Goal: Task Accomplishment & Management: Use online tool/utility

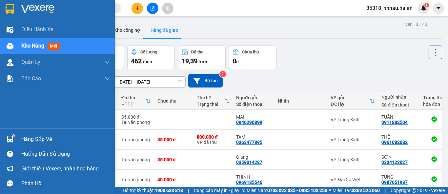
scroll to position [310, 0]
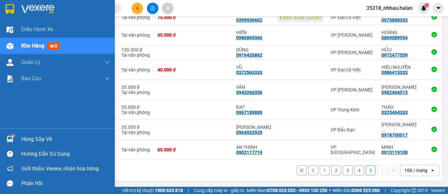
drag, startPoint x: 24, startPoint y: 140, endPoint x: 37, endPoint y: 130, distance: 16.9
click at [24, 140] on div "Hàng sắp về" at bounding box center [65, 139] width 89 height 10
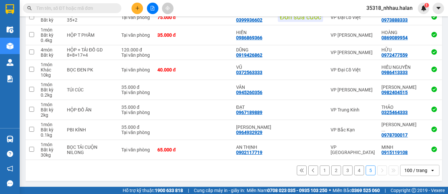
drag, startPoint x: 217, startPoint y: 10, endPoint x: 371, endPoint y: 114, distance: 184.9
click at [218, 10] on section "Kết quả tìm kiếm ( 0 ) Bộ lọc No Data 35318_nhhau.halan 1 Điều hành xe Kho hàng…" at bounding box center [224, 97] width 448 height 194
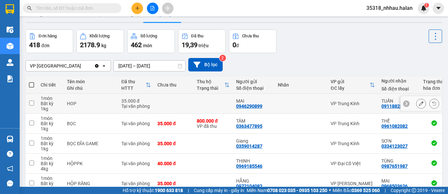
scroll to position [0, 0]
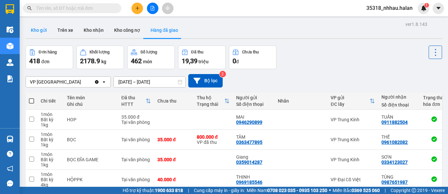
click at [40, 32] on button "Kho gửi" at bounding box center [39, 30] width 27 height 16
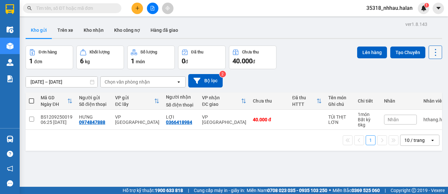
click at [431, 53] on icon at bounding box center [435, 52] width 9 height 9
click at [423, 93] on span "Làm mới" at bounding box center [421, 94] width 18 height 7
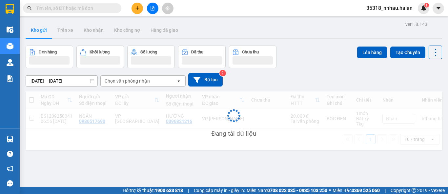
click at [307, 56] on div "Đơn hàng Khối lượng Số lượng Đã thu Chưa thu Lên hàng Tạo Chuyến" at bounding box center [234, 57] width 416 height 23
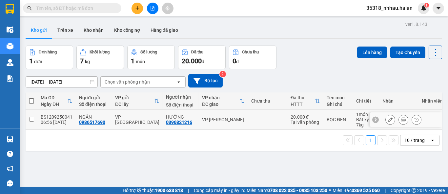
click at [235, 116] on td "VP [PERSON_NAME]" at bounding box center [223, 120] width 49 height 20
checkbox input "true"
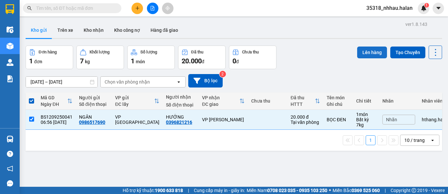
click at [367, 54] on button "Lên hàng" at bounding box center [372, 53] width 30 height 12
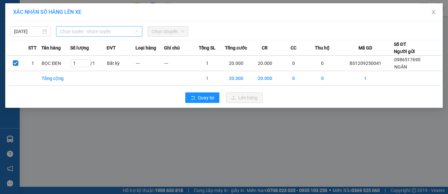
click at [97, 32] on span "Chọn tuyến - nhóm tuyến" at bounding box center [99, 32] width 78 height 10
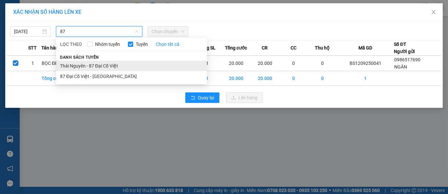
type input "87"
click at [112, 66] on li "Thái Nguyên - 87 Đại Cồ Việt" at bounding box center [131, 66] width 151 height 10
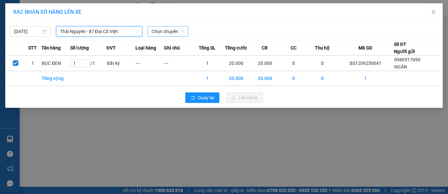
click at [163, 33] on span "Chọn chuyến" at bounding box center [167, 32] width 33 height 10
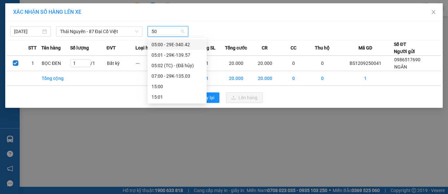
type input "503"
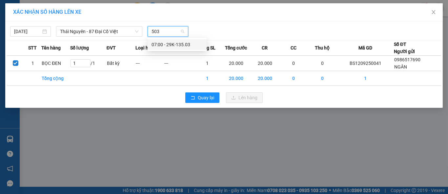
click at [174, 43] on div "07:00 - 29K-135.03" at bounding box center [176, 44] width 51 height 7
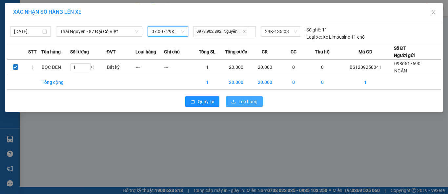
click at [236, 100] on button "Lên hàng" at bounding box center [244, 101] width 37 height 10
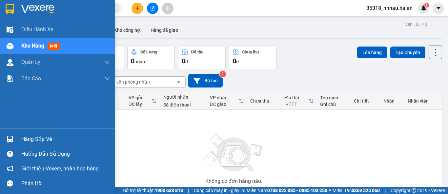
drag, startPoint x: 25, startPoint y: 140, endPoint x: 89, endPoint y: 111, distance: 70.4
click at [26, 140] on div "Hàng sắp về" at bounding box center [65, 139] width 89 height 10
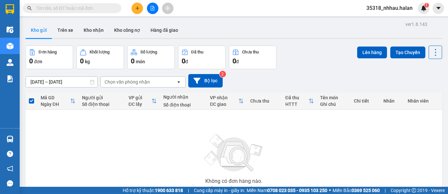
drag, startPoint x: 306, startPoint y: 52, endPoint x: 341, endPoint y: 68, distance: 38.6
click at [307, 52] on section "Kết quả tìm kiếm ( 0 ) Bộ lọc No Data 35318_nhhau.halan 1 Điều hành xe Kho hàng…" at bounding box center [224, 97] width 448 height 194
drag, startPoint x: 433, startPoint y: 52, endPoint x: 434, endPoint y: 56, distance: 3.9
click at [433, 52] on icon at bounding box center [435, 52] width 9 height 9
click at [430, 93] on div "Làm mới" at bounding box center [418, 94] width 39 height 7
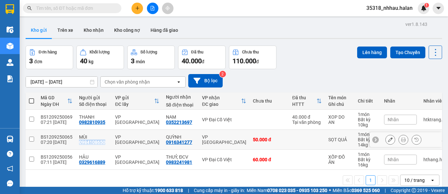
drag, startPoint x: 104, startPoint y: 143, endPoint x: 76, endPoint y: 144, distance: 27.9
click at [76, 144] on td "MÙI 0984108650" at bounding box center [94, 140] width 36 height 20
checkbox input "true"
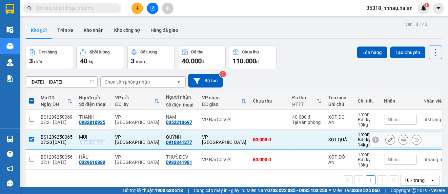
copy div "0984108650"
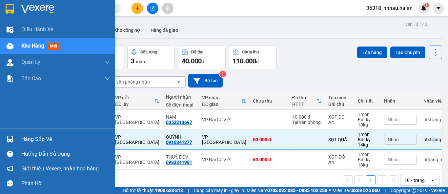
drag, startPoint x: 26, startPoint y: 140, endPoint x: 161, endPoint y: 107, distance: 138.7
click at [27, 139] on div "Hàng sắp về" at bounding box center [65, 139] width 89 height 10
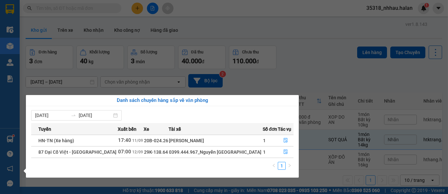
click at [205, 17] on section "Kết quả tìm kiếm ( 0 ) Bộ lọc No Data 35318_nhhau.halan 1 Điều hành xe Kho hàng…" at bounding box center [224, 97] width 448 height 194
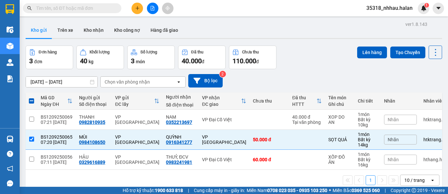
click at [158, 77] on div "Chọn văn phòng nhận" at bounding box center [138, 82] width 75 height 10
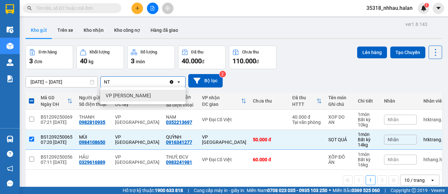
type input "NT"
click at [153, 94] on div "VP [PERSON_NAME]" at bounding box center [142, 96] width 85 height 12
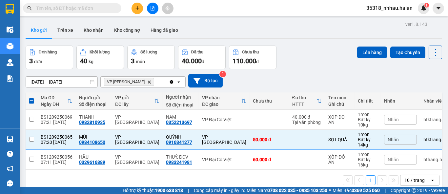
checkbox input "false"
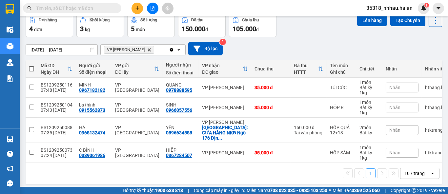
scroll to position [33, 0]
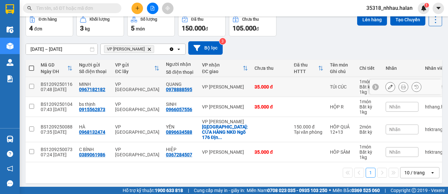
click at [291, 88] on td at bounding box center [309, 87] width 36 height 20
checkbox input "true"
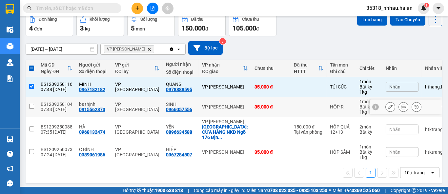
click at [291, 110] on td at bounding box center [309, 107] width 36 height 20
checkbox input "true"
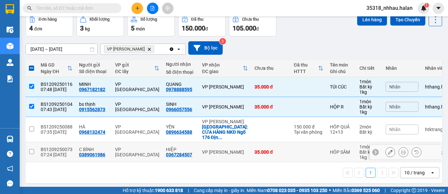
click at [307, 146] on td at bounding box center [309, 152] width 36 height 20
checkbox input "true"
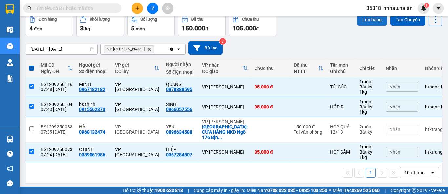
click at [362, 20] on button "Lên hàng" at bounding box center [372, 20] width 30 height 12
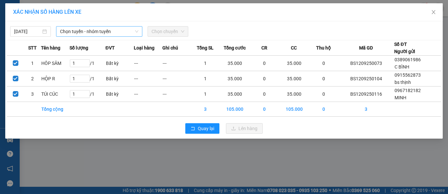
click at [106, 31] on span "Chọn tuyến - nhóm tuyến" at bounding box center [99, 32] width 78 height 10
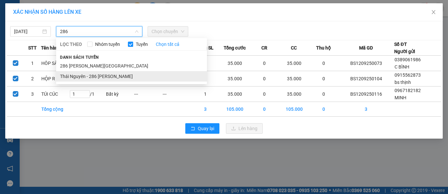
type input "286"
click at [119, 75] on li "Thái Nguyên - 286 [PERSON_NAME]" at bounding box center [131, 76] width 151 height 10
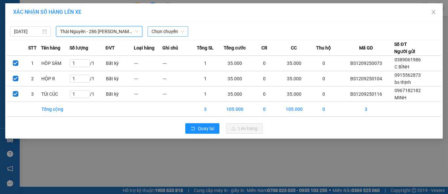
click at [156, 29] on span "Chọn chuyến" at bounding box center [167, 32] width 33 height 10
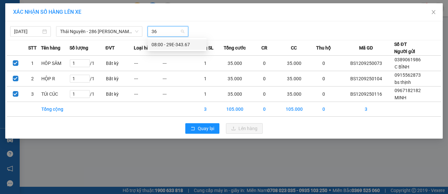
type input "367"
click at [183, 44] on div "08:00 - 29E-343.67" at bounding box center [176, 44] width 51 height 7
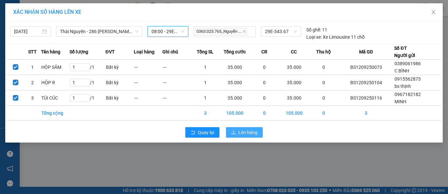
click at [236, 131] on button "Lên hàng" at bounding box center [244, 132] width 37 height 10
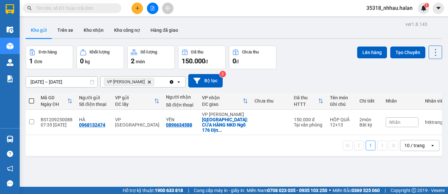
click at [172, 80] on icon "Clear all" at bounding box center [171, 81] width 5 height 5
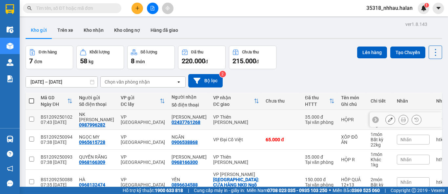
click at [243, 117] on td "VP Thiên [PERSON_NAME]" at bounding box center [236, 120] width 52 height 20
checkbox input "true"
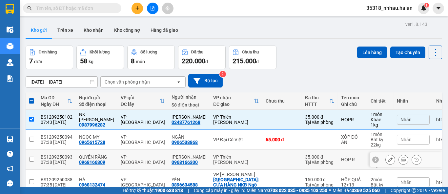
click at [236, 156] on div "VP Thiên [PERSON_NAME]" at bounding box center [236, 159] width 46 height 10
checkbox input "true"
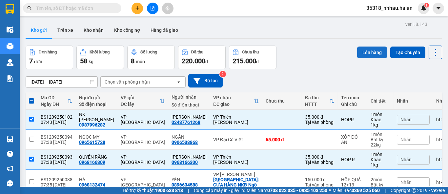
click at [359, 53] on button "Lên hàng" at bounding box center [372, 53] width 30 height 12
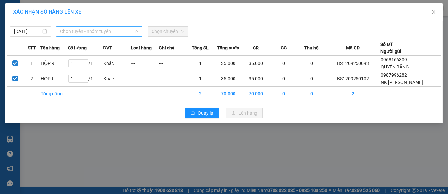
click at [117, 31] on span "Chọn tuyến - nhóm tuyến" at bounding box center [99, 32] width 78 height 10
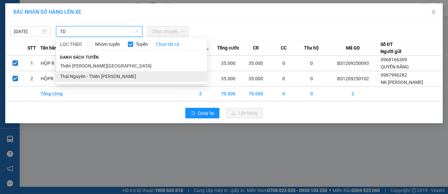
type input "TD"
click at [129, 77] on li "Thái Nguyên - Thiên [PERSON_NAME]" at bounding box center [131, 76] width 151 height 10
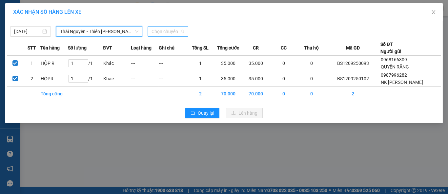
click at [166, 27] on span "Chọn chuyến" at bounding box center [167, 32] width 33 height 10
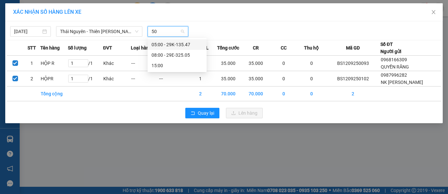
type input "505"
click at [185, 44] on div "08:00 - 29E-325.05" at bounding box center [176, 44] width 51 height 7
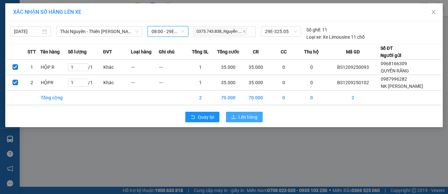
click at [241, 118] on span "Lên hàng" at bounding box center [247, 116] width 19 height 7
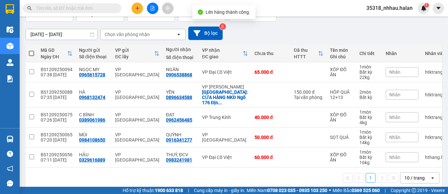
scroll to position [53, 0]
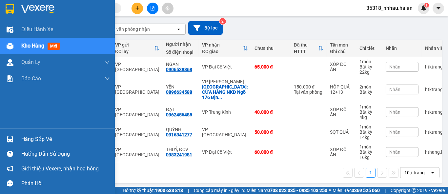
drag, startPoint x: 22, startPoint y: 138, endPoint x: 47, endPoint y: 129, distance: 26.4
click at [23, 137] on div "Hàng sắp về" at bounding box center [65, 139] width 89 height 10
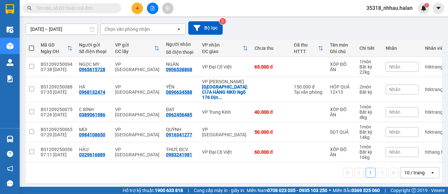
click at [267, 26] on section "Kết quả tìm kiếm ( 0 ) Bộ lọc No Data 35318_nhhau.halan 1 Điều hành xe Kho hàng…" at bounding box center [224, 97] width 448 height 194
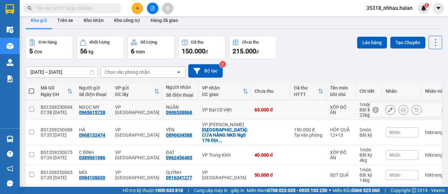
scroll to position [0, 0]
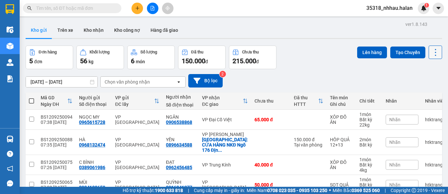
click at [431, 54] on icon at bounding box center [435, 52] width 9 height 9
click at [426, 96] on span "Làm mới" at bounding box center [421, 94] width 18 height 7
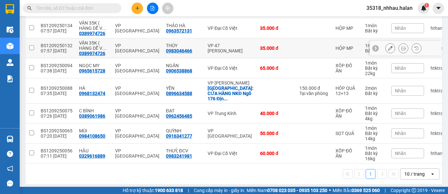
scroll to position [133, 0]
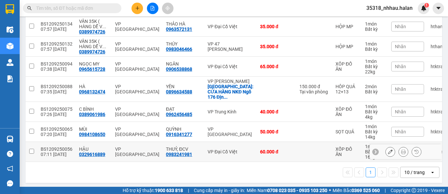
click at [227, 149] on div "VP Đại Cồ Việt" at bounding box center [231, 151] width 46 height 5
checkbox input "true"
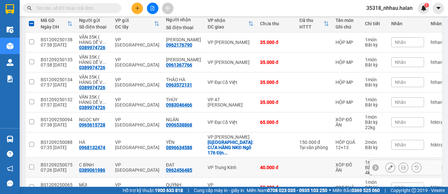
scroll to position [0, 0]
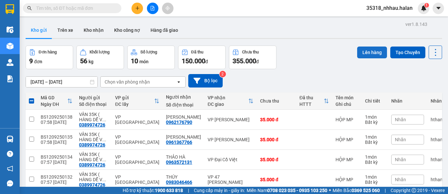
click at [366, 54] on button "Lên hàng" at bounding box center [372, 53] width 30 height 12
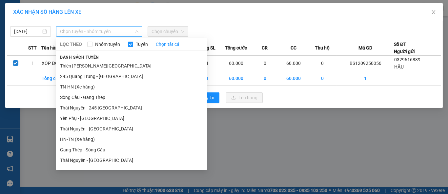
click at [108, 31] on span "Chọn tuyến - nhóm tuyến" at bounding box center [99, 32] width 78 height 10
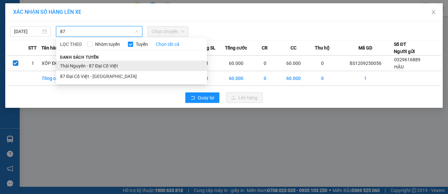
type input "87"
click at [118, 65] on li "Thái Nguyên - 87 Đại Cồ Việt" at bounding box center [131, 66] width 151 height 10
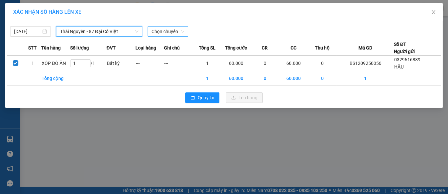
click at [171, 31] on span "Chọn chuyến" at bounding box center [167, 32] width 33 height 10
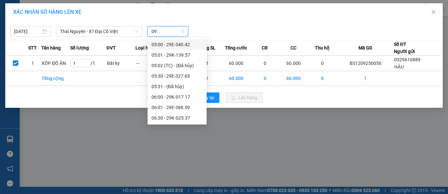
type input "095"
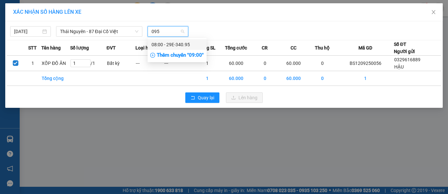
click at [181, 44] on div "08:00 - 29E-340.95" at bounding box center [176, 44] width 51 height 7
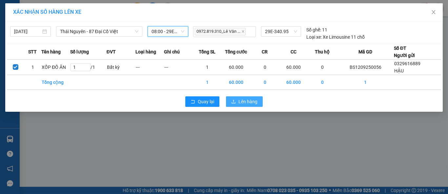
click at [238, 102] on button "Lên hàng" at bounding box center [244, 101] width 37 height 10
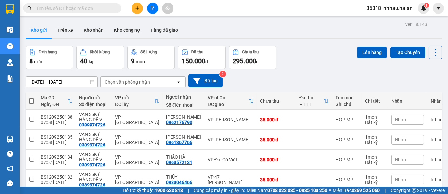
click at [128, 81] on div "Chọn văn phòng nhận" at bounding box center [127, 82] width 45 height 7
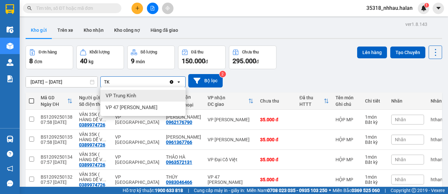
type input "TK"
click at [127, 94] on span "VP Trung Kính" at bounding box center [121, 95] width 30 height 7
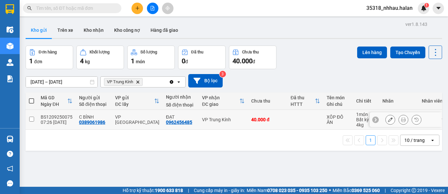
click at [233, 115] on td "VP Trung Kính" at bounding box center [223, 120] width 49 height 20
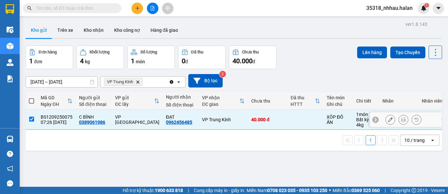
checkbox input "true"
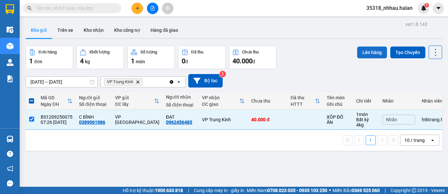
click at [365, 53] on button "Lên hàng" at bounding box center [372, 53] width 30 height 12
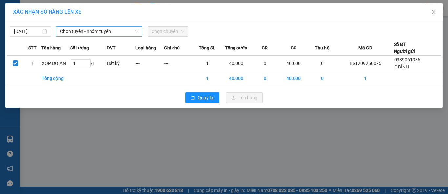
click at [81, 31] on span "Chọn tuyến - nhóm tuyến" at bounding box center [99, 32] width 78 height 10
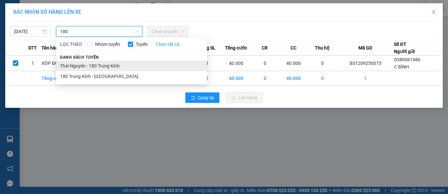
type input "180"
drag, startPoint x: 101, startPoint y: 67, endPoint x: 113, endPoint y: 60, distance: 14.4
click at [102, 67] on li "Thái Nguyên - 180 Trung Kính" at bounding box center [131, 66] width 151 height 10
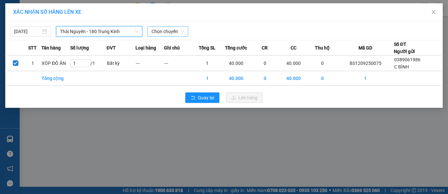
click at [164, 34] on span "Chọn chuyến" at bounding box center [167, 32] width 33 height 10
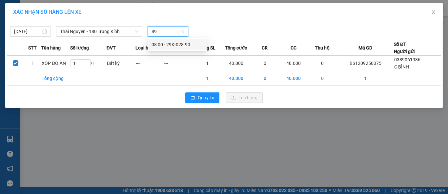
type input "890"
click at [181, 45] on div "08:00 - 29K-028.90" at bounding box center [176, 44] width 51 height 7
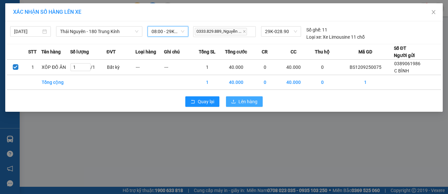
click at [237, 99] on button "Lên hàng" at bounding box center [244, 101] width 37 height 10
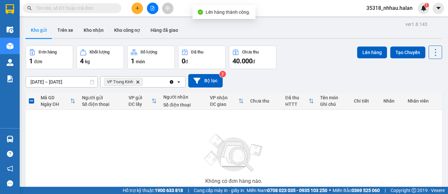
click at [139, 82] on icon "Delete" at bounding box center [138, 82] width 4 height 4
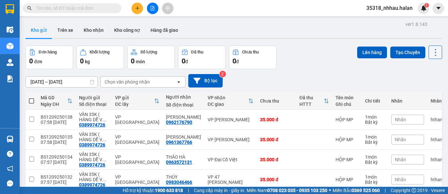
click at [431, 54] on icon at bounding box center [435, 52] width 9 height 9
click at [426, 93] on span "Làm mới" at bounding box center [421, 94] width 18 height 7
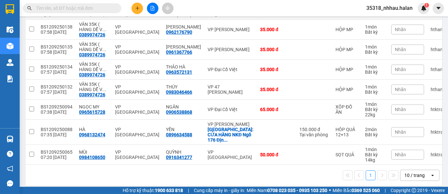
scroll to position [93, 0]
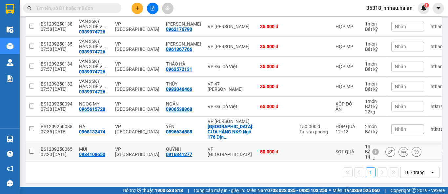
click at [234, 144] on td "VP [GEOGRAPHIC_DATA]" at bounding box center [230, 152] width 52 height 20
checkbox input "true"
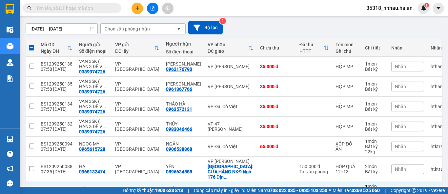
scroll to position [0, 0]
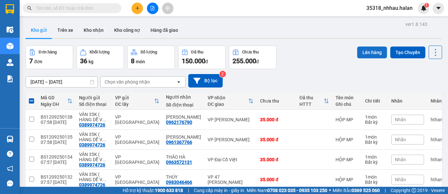
click at [362, 52] on button "Lên hàng" at bounding box center [372, 53] width 30 height 12
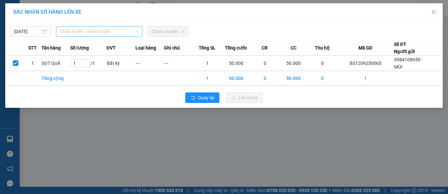
click at [111, 34] on span "Chọn tuyến - nhóm tuyến" at bounding box center [99, 32] width 78 height 10
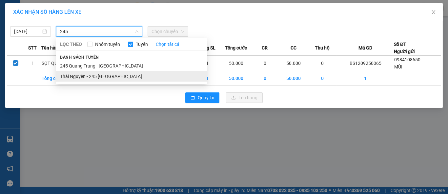
type input "245"
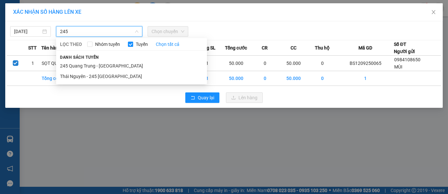
drag, startPoint x: 123, startPoint y: 78, endPoint x: 126, endPoint y: 74, distance: 5.5
click at [123, 79] on li "Thái Nguyên - 245 [GEOGRAPHIC_DATA]" at bounding box center [131, 76] width 151 height 10
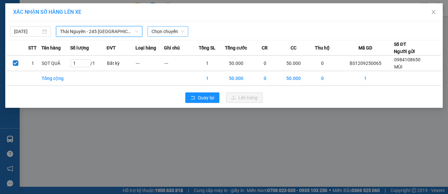
click at [167, 33] on span "Chọn chuyến" at bounding box center [167, 32] width 33 height 10
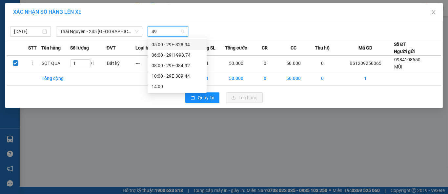
type input "492"
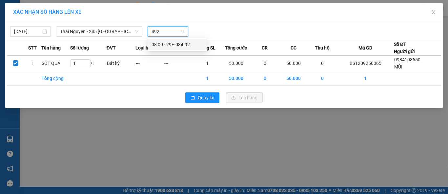
click at [186, 43] on div "08:00 - 29E-084.92" at bounding box center [176, 44] width 51 height 7
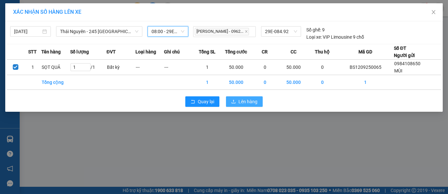
click at [243, 100] on span "Lên hàng" at bounding box center [247, 101] width 19 height 7
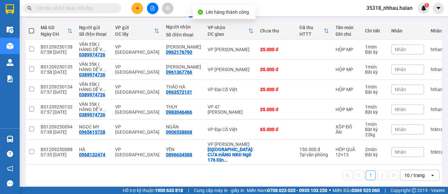
scroll to position [73, 0]
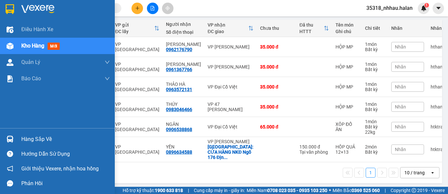
click at [30, 138] on div "Hàng sắp về" at bounding box center [65, 139] width 89 height 10
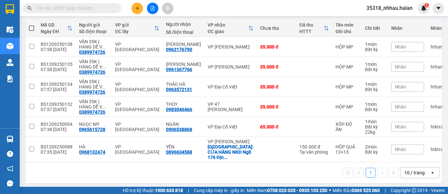
click at [188, 9] on section "Kết quả tìm kiếm ( 0 ) Bộ lọc No Data 35318_nhhau.halan 1 Điều hành xe Kho hàng…" at bounding box center [224, 97] width 448 height 194
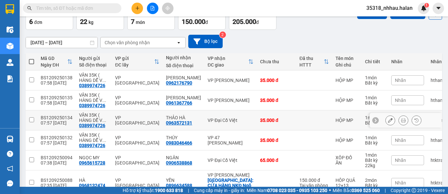
scroll to position [0, 0]
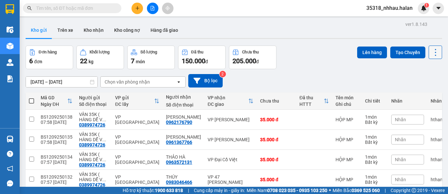
click at [431, 55] on icon at bounding box center [435, 52] width 9 height 9
click at [430, 93] on div "Làm mới" at bounding box center [418, 94] width 39 height 7
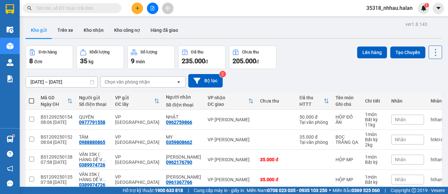
click at [431, 54] on icon at bounding box center [435, 52] width 9 height 9
click at [420, 90] on li "Làm mới" at bounding box center [417, 94] width 49 height 12
click at [431, 48] on icon at bounding box center [435, 52] width 9 height 9
click at [421, 95] on span "Làm mới" at bounding box center [421, 94] width 18 height 7
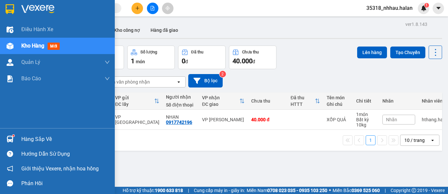
drag, startPoint x: 15, startPoint y: 137, endPoint x: 86, endPoint y: 135, distance: 70.8
click at [16, 137] on div "Hàng sắp về" at bounding box center [57, 139] width 115 height 15
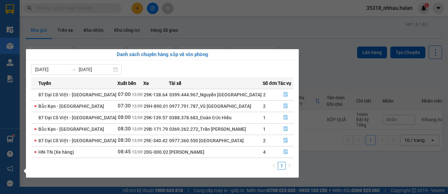
click at [326, 61] on section "Kết quả tìm kiếm ( 0 ) Bộ lọc No Data 35318_nhhau.halan 1 Điều hành xe Kho hàng…" at bounding box center [224, 97] width 448 height 194
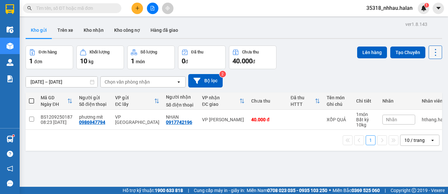
click at [432, 53] on icon at bounding box center [435, 52] width 9 height 9
click at [424, 93] on span "Làm mới" at bounding box center [421, 94] width 18 height 7
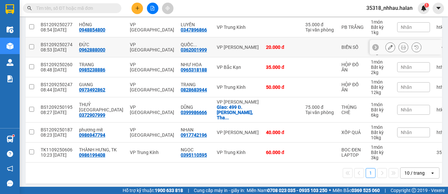
scroll to position [93, 0]
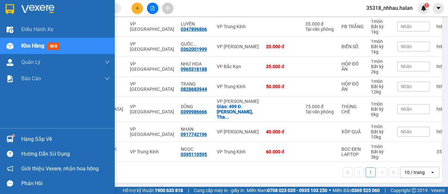
click at [29, 145] on div "Hàng sắp về" at bounding box center [57, 139] width 115 height 15
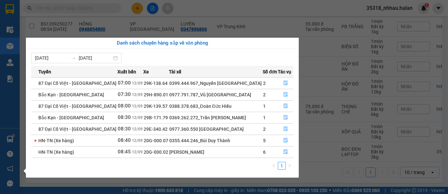
click at [176, 12] on section "Kết quả tìm kiếm ( 0 ) Bộ lọc No Data 35318_nhhau.halan 1 Điều hành xe Kho hàng…" at bounding box center [224, 97] width 448 height 194
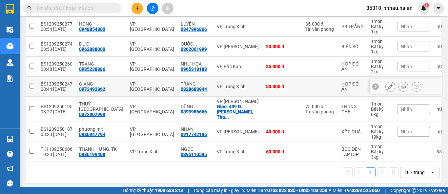
scroll to position [0, 0]
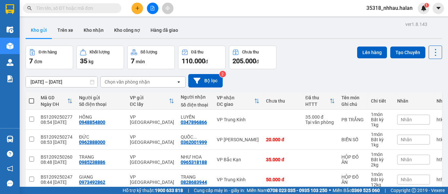
click at [147, 83] on div "Chọn văn phòng nhận" at bounding box center [127, 82] width 45 height 7
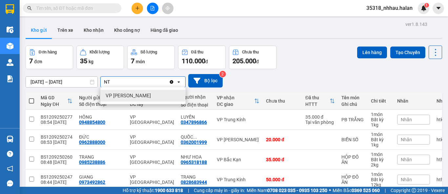
type input "NT"
click at [148, 96] on div "VP [PERSON_NAME]" at bounding box center [142, 96] width 85 height 12
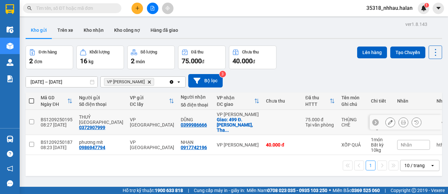
click at [188, 119] on div "DŨNG 0399986666" at bounding box center [196, 122] width 30 height 10
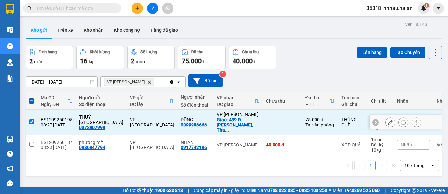
click at [188, 119] on div "DŨNG 0399986666" at bounding box center [196, 122] width 30 height 10
checkbox input "false"
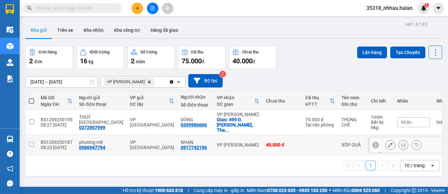
click at [190, 144] on div "NHẠN 0917742196" at bounding box center [196, 145] width 30 height 10
checkbox input "true"
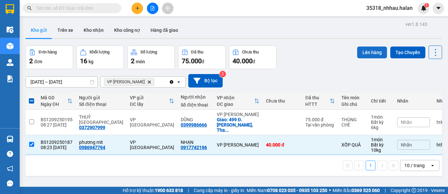
click at [363, 55] on button "Lên hàng" at bounding box center [372, 53] width 30 height 12
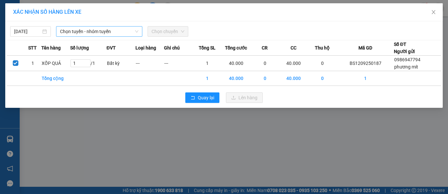
click at [130, 32] on span "Chọn tuyến - nhóm tuyến" at bounding box center [99, 32] width 78 height 10
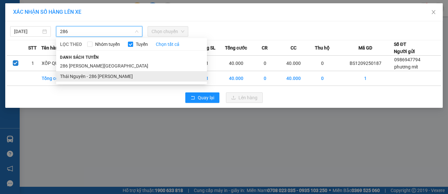
type input "286"
click at [111, 77] on li "Thái Nguyên - 286 [PERSON_NAME]" at bounding box center [131, 76] width 151 height 10
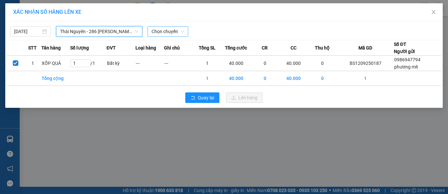
click at [167, 34] on span "Chọn chuyến" at bounding box center [167, 32] width 33 height 10
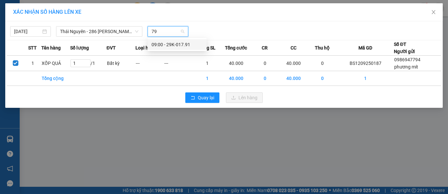
type input "791"
click at [188, 42] on div "09:00 - 29K-017.91" at bounding box center [176, 44] width 51 height 7
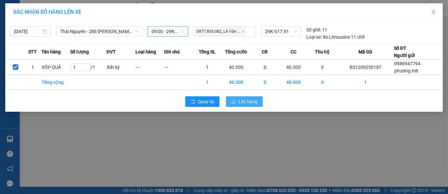
click at [232, 101] on icon "upload" at bounding box center [233, 101] width 5 height 5
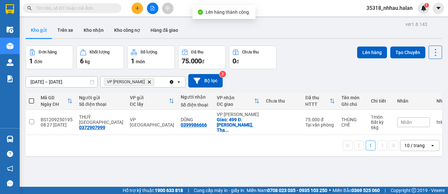
click at [171, 81] on icon "Clear all" at bounding box center [172, 82] width 4 height 4
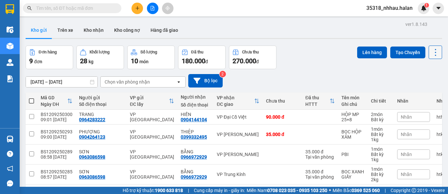
click at [431, 50] on icon at bounding box center [435, 52] width 9 height 9
click at [421, 93] on span "Làm mới" at bounding box center [421, 94] width 18 height 7
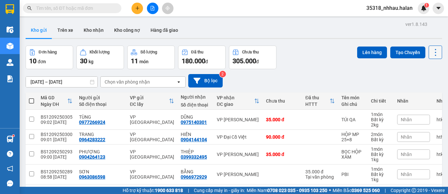
click at [433, 54] on icon at bounding box center [435, 52] width 9 height 9
click at [427, 92] on span "Làm mới" at bounding box center [421, 94] width 18 height 7
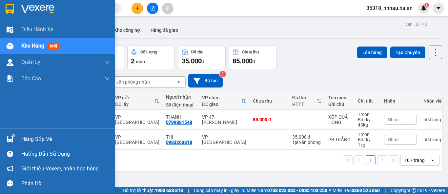
click at [27, 139] on div "Hàng sắp về" at bounding box center [65, 139] width 89 height 10
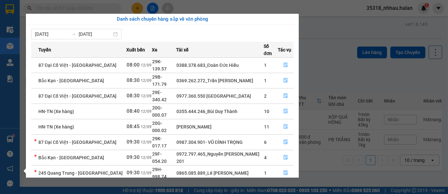
click at [319, 58] on section "Kết quả tìm kiếm ( 0 ) Bộ lọc No Data 35318_nhhau.halan 1 Điều hành xe Kho hàng…" at bounding box center [224, 97] width 448 height 194
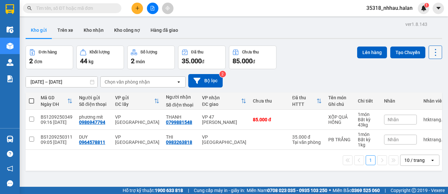
click at [435, 55] on icon at bounding box center [435, 52] width 1 height 7
click at [427, 92] on span "Làm mới" at bounding box center [421, 94] width 18 height 7
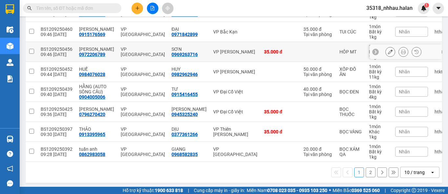
scroll to position [153, 0]
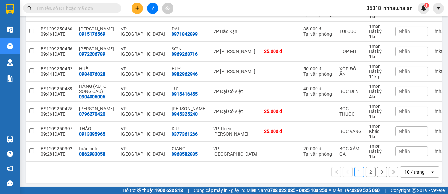
click at [410, 167] on div "10 / trang" at bounding box center [415, 172] width 30 height 10
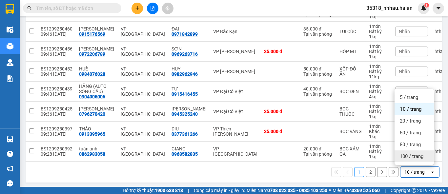
click at [408, 157] on span "100 / trang" at bounding box center [412, 156] width 24 height 7
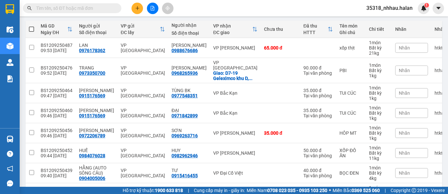
scroll to position [48, 0]
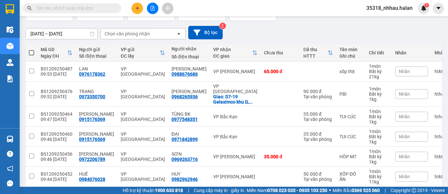
click at [149, 37] on div "Chọn văn phòng nhận" at bounding box center [138, 34] width 75 height 10
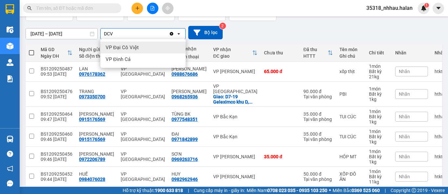
type input "DCV"
click at [146, 44] on div "VP Đại Cồ Việt" at bounding box center [142, 48] width 85 height 12
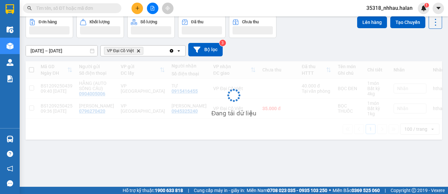
scroll to position [30, 0]
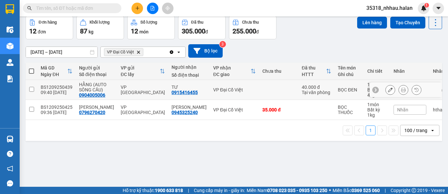
click at [216, 87] on div "VP Đại Cồ Việt" at bounding box center [234, 89] width 43 height 5
checkbox input "true"
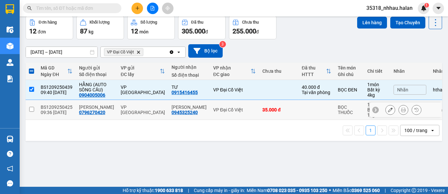
click at [240, 106] on td "VP Đại Cồ Việt" at bounding box center [234, 110] width 49 height 20
checkbox input "true"
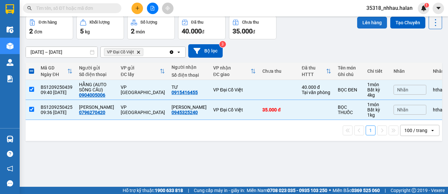
click at [361, 22] on button "Lên hàng" at bounding box center [372, 23] width 30 height 12
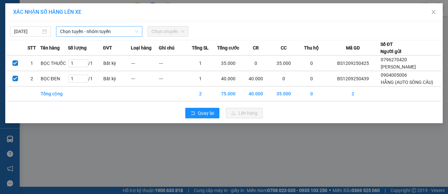
click at [123, 33] on span "Chọn tuyến - nhóm tuyến" at bounding box center [99, 32] width 78 height 10
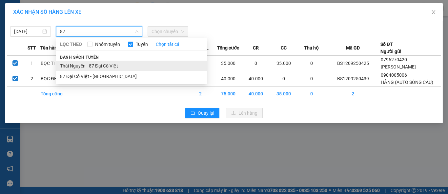
type input "87"
click at [111, 66] on li "Thái Nguyên - 87 Đại Cồ Việt" at bounding box center [131, 66] width 151 height 10
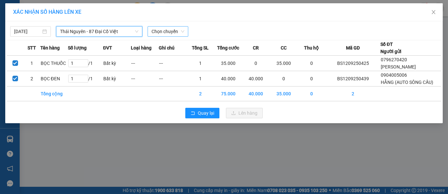
click at [167, 32] on span "Chọn chuyến" at bounding box center [167, 32] width 33 height 10
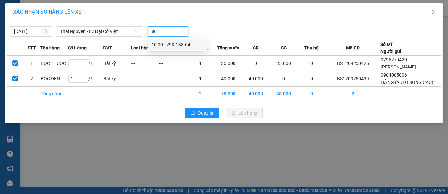
type input "864"
click at [178, 44] on div "10:00 - 29K-138.64" at bounding box center [176, 44] width 51 height 7
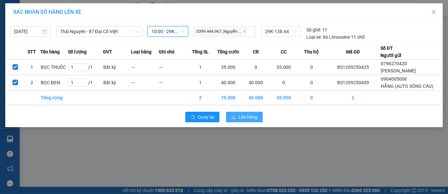
click at [241, 121] on span "Lên hàng" at bounding box center [247, 116] width 19 height 7
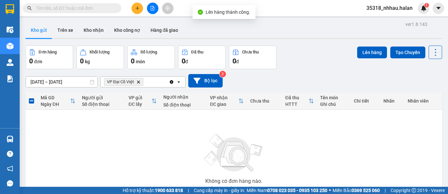
click at [172, 81] on icon "Clear all" at bounding box center [172, 82] width 4 height 4
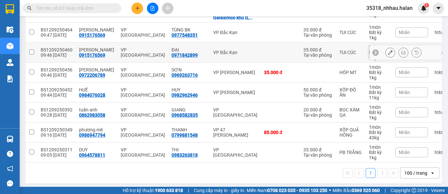
scroll to position [133, 0]
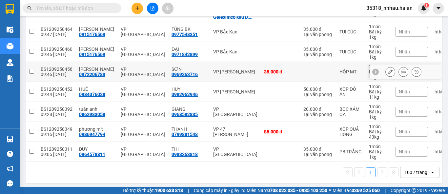
click at [275, 69] on div "35.000 đ" at bounding box center [280, 71] width 33 height 5
checkbox input "true"
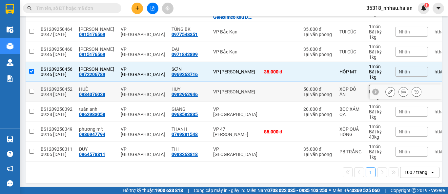
drag, startPoint x: 249, startPoint y: 90, endPoint x: 251, endPoint y: 86, distance: 4.1
click at [261, 90] on td at bounding box center [280, 92] width 39 height 20
checkbox input "true"
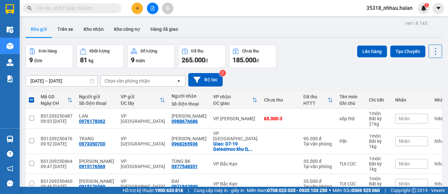
scroll to position [0, 0]
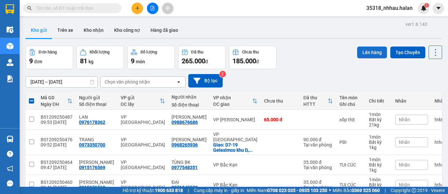
click at [363, 53] on button "Lên hàng" at bounding box center [372, 53] width 30 height 12
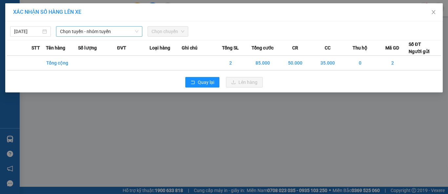
click at [119, 34] on span "Chọn tuyến - nhóm tuyến" at bounding box center [99, 32] width 78 height 10
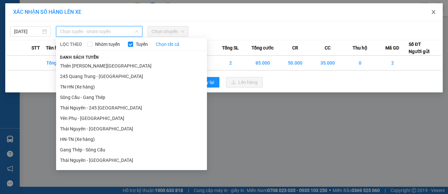
click at [431, 11] on icon "close" at bounding box center [433, 12] width 5 height 5
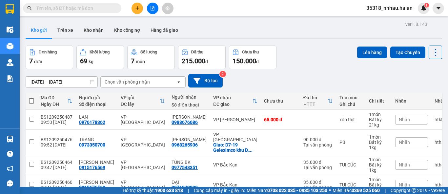
click at [154, 82] on div "Chọn văn phòng nhận" at bounding box center [138, 82] width 75 height 10
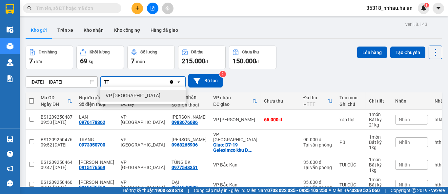
type input "TT"
click at [140, 96] on div "VP [GEOGRAPHIC_DATA]" at bounding box center [142, 96] width 85 height 12
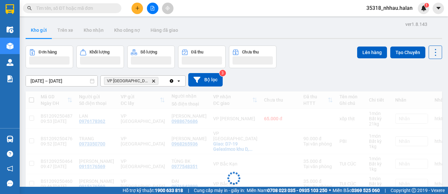
click at [151, 80] on div "VP Tân Triều Delete" at bounding box center [135, 81] width 68 height 10
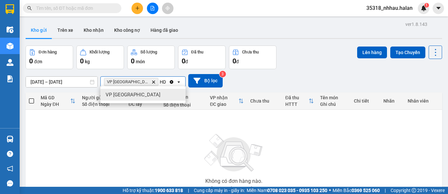
type input "HD"
click at [151, 93] on div "VP [GEOGRAPHIC_DATA]" at bounding box center [142, 95] width 85 height 12
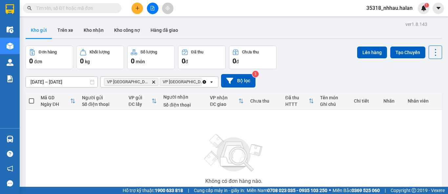
click at [203, 81] on icon "Clear all" at bounding box center [205, 82] width 4 height 4
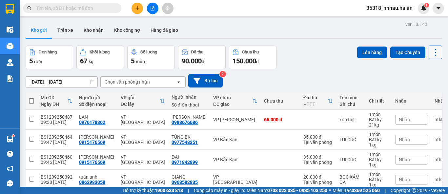
click at [432, 54] on icon at bounding box center [435, 52] width 9 height 9
click at [420, 94] on span "Làm mới" at bounding box center [421, 94] width 18 height 7
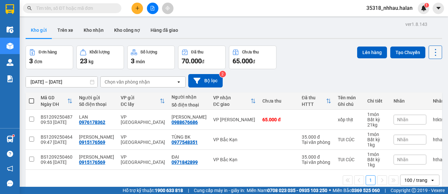
drag, startPoint x: 429, startPoint y: 52, endPoint x: 429, endPoint y: 56, distance: 4.3
click at [431, 56] on icon at bounding box center [435, 52] width 9 height 9
click at [420, 92] on span "Làm mới" at bounding box center [421, 94] width 18 height 7
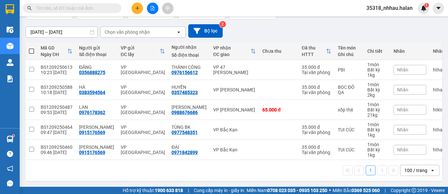
scroll to position [53, 0]
click at [314, 109] on td at bounding box center [316, 110] width 36 height 20
checkbox input "true"
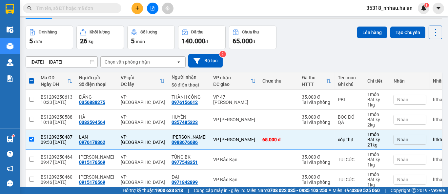
scroll to position [16, 0]
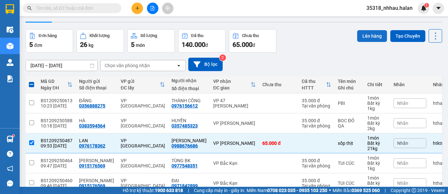
click at [363, 39] on button "Lên hàng" at bounding box center [372, 36] width 30 height 12
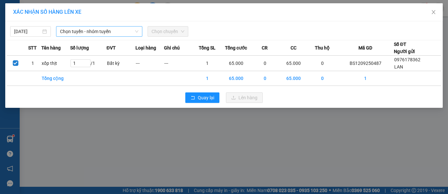
click at [78, 32] on span "Chọn tuyến - nhóm tuyến" at bounding box center [99, 32] width 78 height 10
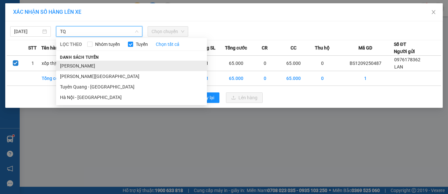
type input "TQ"
click at [98, 67] on li "[PERSON_NAME]" at bounding box center [131, 66] width 151 height 10
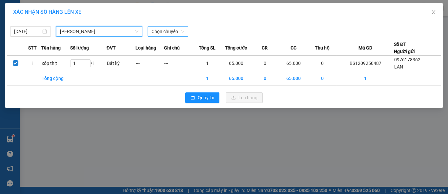
click at [160, 34] on span "Chọn chuyến" at bounding box center [167, 32] width 33 height 10
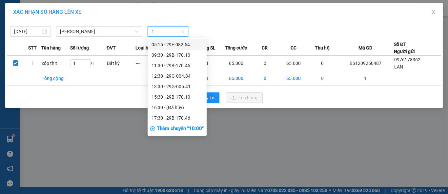
type input "11"
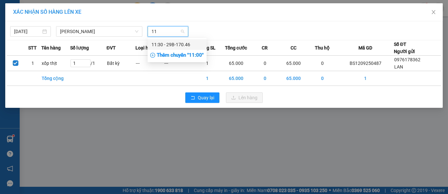
click at [183, 45] on div "11:30 - 29B-170.46" at bounding box center [176, 44] width 51 height 7
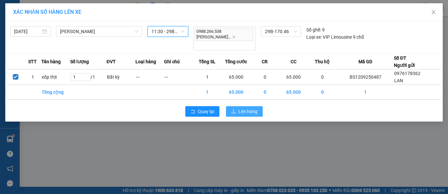
click at [244, 108] on span "Lên hàng" at bounding box center [247, 111] width 19 height 7
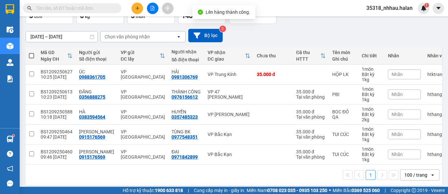
scroll to position [53, 0]
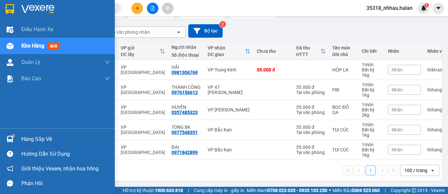
drag, startPoint x: 31, startPoint y: 139, endPoint x: 54, endPoint y: 124, distance: 27.1
click at [32, 138] on div "Hàng sắp về" at bounding box center [65, 139] width 89 height 10
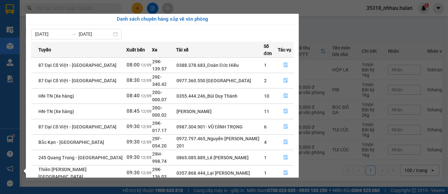
click at [312, 23] on section "Kết quả tìm kiếm ( 0 ) Bộ lọc No Data 35318_nhhau.halan 1 Điều hành xe Kho hàng…" at bounding box center [224, 97] width 448 height 194
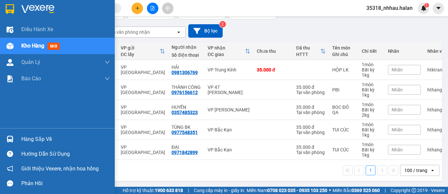
click at [34, 136] on div "Hàng sắp về" at bounding box center [65, 139] width 89 height 10
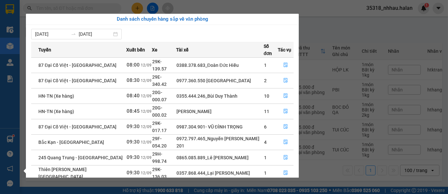
click at [339, 21] on section "Kết quả tìm kiếm ( 0 ) Bộ lọc No Data 35318_nhhau.halan 1 Điều hành xe Kho hàng…" at bounding box center [224, 97] width 448 height 194
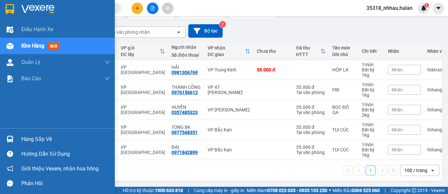
drag, startPoint x: 32, startPoint y: 139, endPoint x: 49, endPoint y: 134, distance: 17.3
click at [32, 139] on div "Hàng sắp về" at bounding box center [65, 139] width 89 height 10
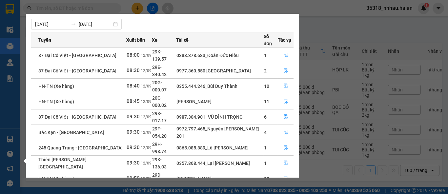
scroll to position [10, 0]
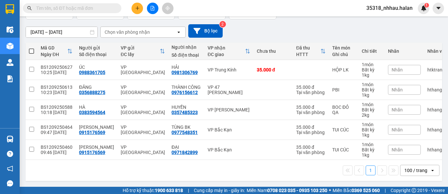
click at [325, 26] on section "Kết quả tìm kiếm ( 0 ) Bộ lọc No Data 35318_nhhau.halan 1 Điều hành xe Kho hàng…" at bounding box center [224, 97] width 448 height 194
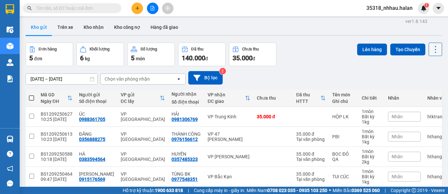
scroll to position [0, 0]
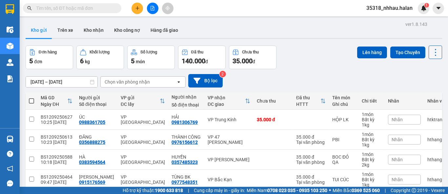
click at [431, 52] on icon at bounding box center [435, 52] width 9 height 9
click at [422, 96] on span "Làm mới" at bounding box center [421, 94] width 18 height 7
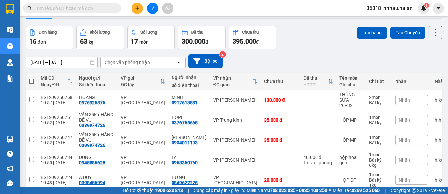
scroll to position [19, 0]
click at [143, 60] on div "Chọn văn phòng nhận" at bounding box center [127, 62] width 45 height 7
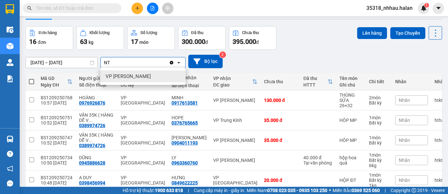
type input "NT"
click at [136, 75] on span "VP [PERSON_NAME]" at bounding box center [128, 76] width 45 height 7
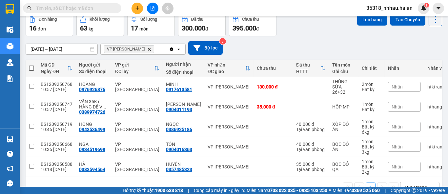
scroll to position [53, 0]
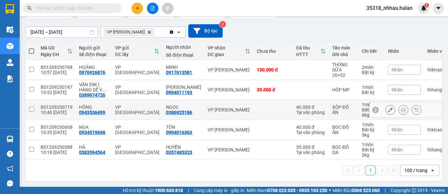
click at [185, 105] on div "NGỌC" at bounding box center [183, 107] width 35 height 5
checkbox input "true"
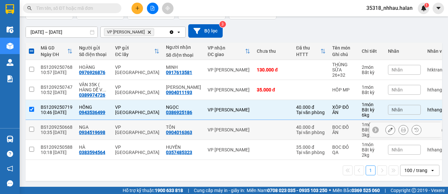
click at [182, 130] on div "0904016363" at bounding box center [179, 132] width 26 height 5
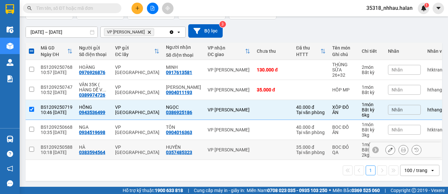
click at [185, 150] on div "0357485323" at bounding box center [179, 152] width 26 height 5
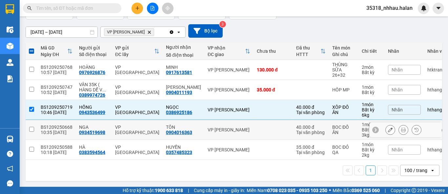
click at [192, 126] on td "TÔN 0904016363" at bounding box center [184, 130] width 42 height 20
checkbox input "true"
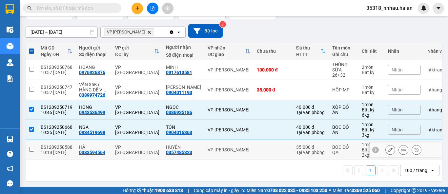
click at [190, 145] on div "HUYỀN" at bounding box center [183, 147] width 35 height 5
checkbox input "true"
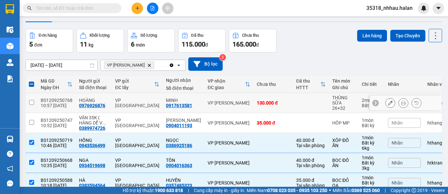
scroll to position [16, 0]
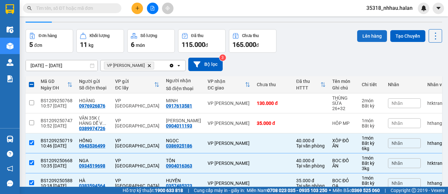
click at [359, 38] on button "Lên hàng" at bounding box center [372, 36] width 30 height 12
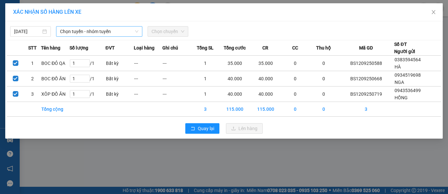
click at [116, 33] on span "Chọn tuyến - nhóm tuyến" at bounding box center [99, 32] width 78 height 10
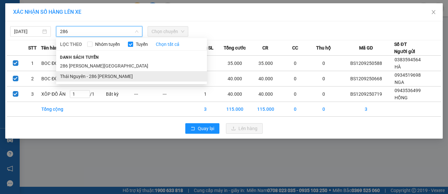
type input "286"
click at [121, 77] on li "Thái Nguyên - 286 [PERSON_NAME]" at bounding box center [131, 76] width 151 height 10
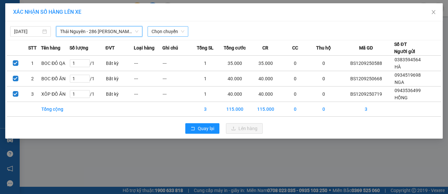
click at [163, 31] on span "Chọn chuyến" at bounding box center [167, 32] width 33 height 10
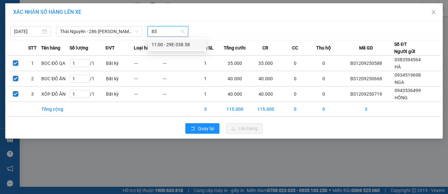
type input "858"
click at [187, 43] on div "11:00 - 29E-338.58" at bounding box center [176, 44] width 51 height 7
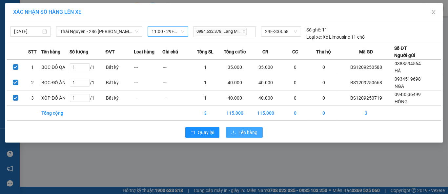
click at [239, 131] on span "Lên hàng" at bounding box center [247, 132] width 19 height 7
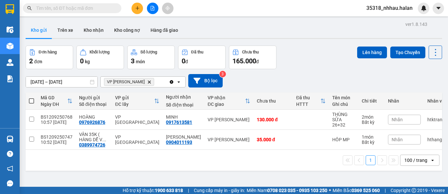
click at [147, 81] on icon "Delete" at bounding box center [149, 82] width 4 height 4
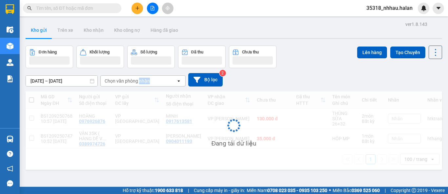
click at [140, 81] on div "Chọn văn phòng nhận" at bounding box center [127, 81] width 45 height 7
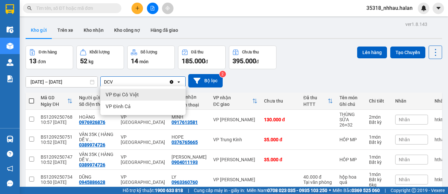
type input "DCV"
click at [140, 93] on div "VP Đại Cồ Việt" at bounding box center [142, 95] width 85 height 12
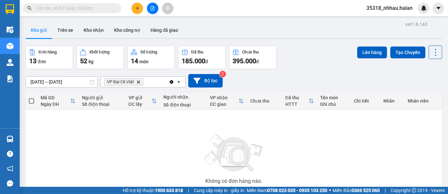
click at [176, 83] on div "Clear all open" at bounding box center [177, 82] width 16 height 10
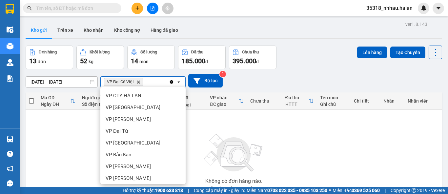
scroll to position [54, 0]
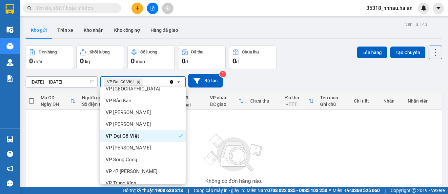
drag, startPoint x: 173, startPoint y: 83, endPoint x: 207, endPoint y: 62, distance: 39.8
click at [173, 83] on icon "Clear all" at bounding box center [171, 81] width 5 height 5
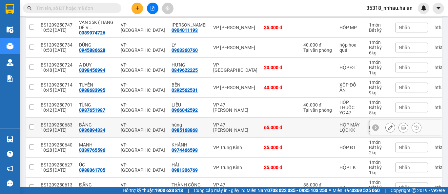
scroll to position [214, 0]
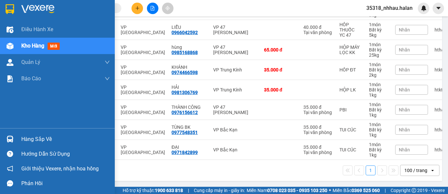
click at [32, 138] on div "Hàng sắp về" at bounding box center [65, 139] width 89 height 10
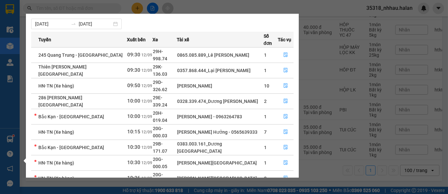
click at [312, 10] on section "Kết quả tìm kiếm ( 0 ) Bộ lọc No Data 35318_nhhau.halan Điều hành xe Kho hàng m…" at bounding box center [224, 97] width 448 height 194
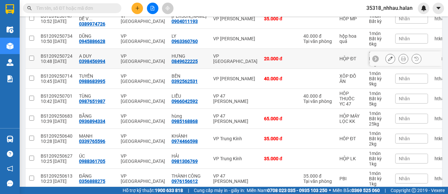
scroll to position [32, 0]
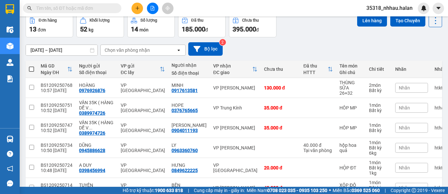
click at [163, 52] on div "Chọn văn phòng nhận" at bounding box center [138, 50] width 75 height 10
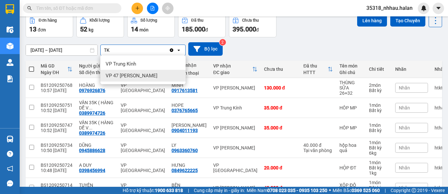
type input "TK"
click at [140, 72] on div "VP 47 [PERSON_NAME]" at bounding box center [142, 76] width 85 height 12
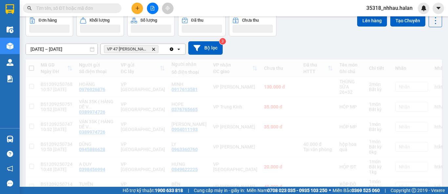
scroll to position [30, 0]
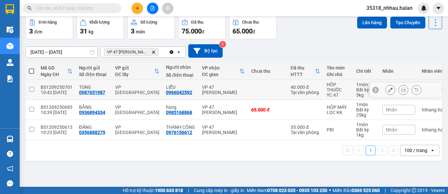
click at [166, 87] on div "LIỄU" at bounding box center [181, 87] width 30 height 5
checkbox input "true"
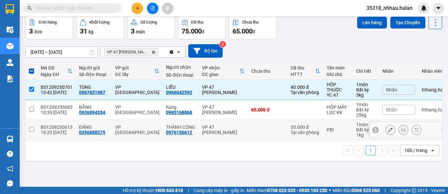
click at [148, 133] on td "VP [GEOGRAPHIC_DATA]" at bounding box center [137, 130] width 51 height 20
checkbox input "true"
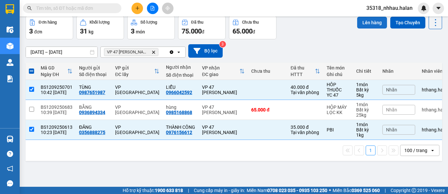
click at [361, 24] on button "Lên hàng" at bounding box center [372, 23] width 30 height 12
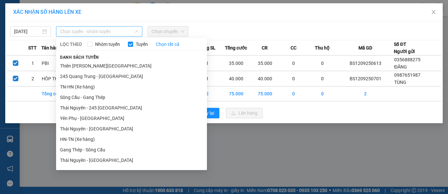
click at [103, 29] on span "Chọn tuyến - nhóm tuyến" at bounding box center [99, 32] width 78 height 10
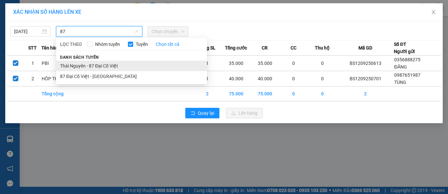
type input "87"
click at [108, 65] on li "Thái Nguyên - 87 Đại Cồ Việt" at bounding box center [131, 66] width 151 height 10
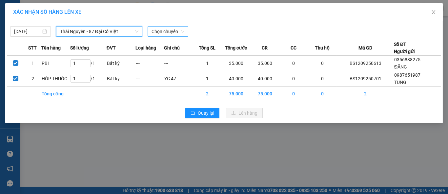
click at [164, 29] on span "Chọn chuyến" at bounding box center [167, 32] width 33 height 10
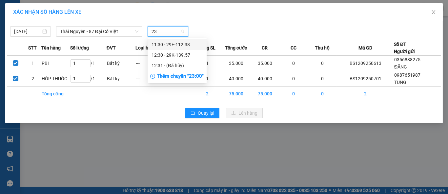
type input "238"
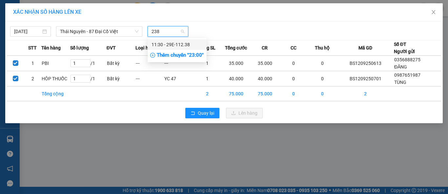
click at [178, 45] on div "11:30 - 29E-112.38" at bounding box center [176, 44] width 51 height 7
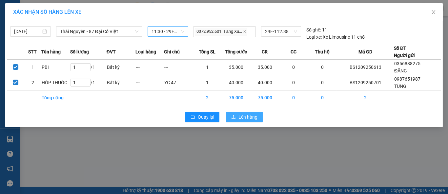
click at [235, 120] on button "Lên hàng" at bounding box center [244, 117] width 37 height 10
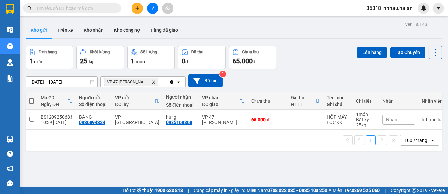
click at [171, 83] on icon "Clear all" at bounding box center [172, 82] width 4 height 4
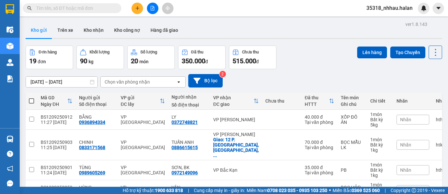
click at [124, 81] on div "Chọn văn phòng nhận" at bounding box center [127, 82] width 45 height 7
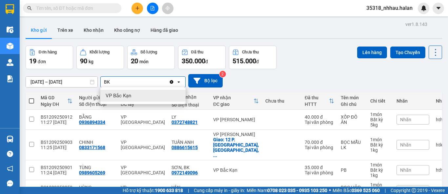
type input "BK"
click at [126, 94] on span "VP Bắc Kạn" at bounding box center [119, 95] width 26 height 7
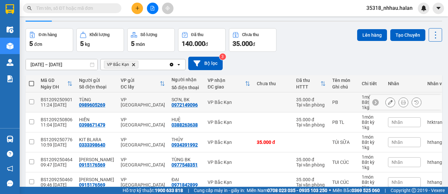
scroll to position [16, 0]
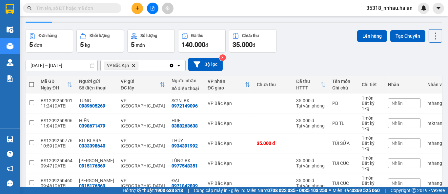
drag, startPoint x: 29, startPoint y: 82, endPoint x: 33, endPoint y: 82, distance: 3.9
click at [30, 82] on span at bounding box center [31, 84] width 5 height 5
click at [31, 81] on input "checkbox" at bounding box center [31, 81] width 0 height 0
checkbox input "true"
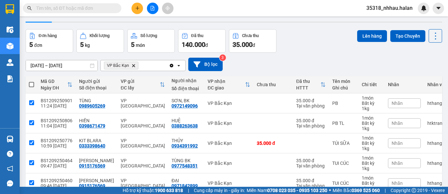
checkbox input "true"
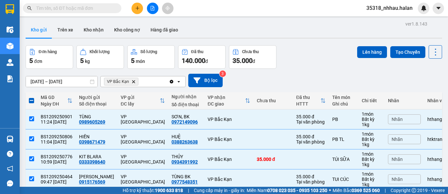
scroll to position [0, 0]
click at [367, 54] on button "Lên hàng" at bounding box center [372, 53] width 30 height 12
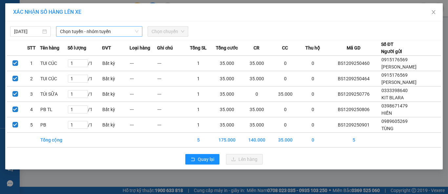
click at [87, 33] on span "Chọn tuyến - nhóm tuyến" at bounding box center [99, 32] width 78 height 10
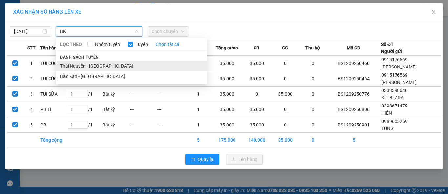
type input "BK"
click at [83, 65] on li "Thái Nguyên - [GEOGRAPHIC_DATA]" at bounding box center [131, 66] width 151 height 10
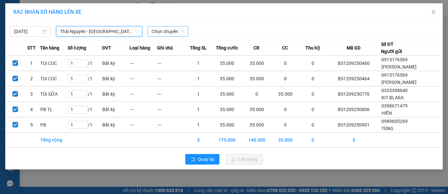
click at [165, 33] on span "Chọn chuyến" at bounding box center [167, 32] width 33 height 10
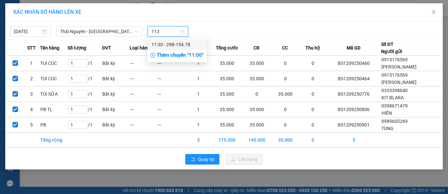
type input "1130"
click at [174, 44] on div "11:30 - 29B-154.78" at bounding box center [176, 44] width 51 height 7
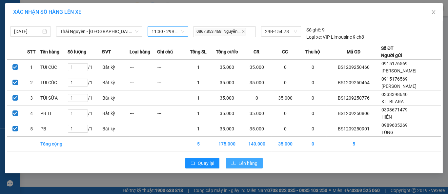
click at [252, 160] on span "Lên hàng" at bounding box center [247, 163] width 19 height 7
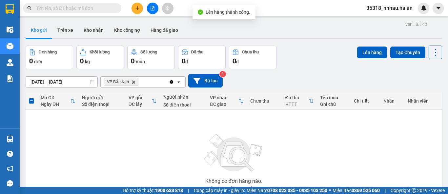
click at [172, 82] on icon "Clear all" at bounding box center [172, 82] width 4 height 4
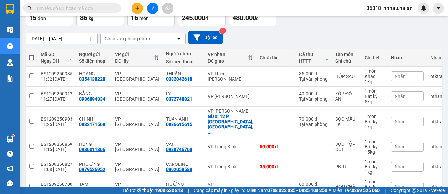
scroll to position [36, 0]
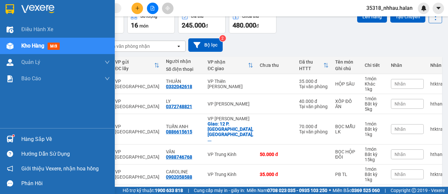
click at [62, 131] on div "Hàng sắp về Hướng dẫn sử dụng Giới thiệu Vexere, nhận hoa hồng Phản hồi" at bounding box center [57, 159] width 115 height 63
click at [46, 138] on div "Hàng sắp về" at bounding box center [65, 139] width 89 height 10
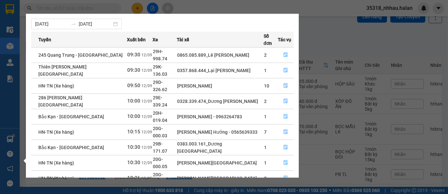
click at [312, 35] on section "Kết quả tìm kiếm ( 0 ) Bộ lọc No Data 35318_nhhau.halan Điều hành xe Kho hàng m…" at bounding box center [224, 97] width 448 height 194
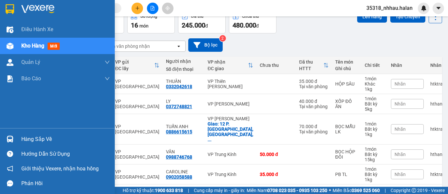
click at [29, 139] on div "Hàng sắp về" at bounding box center [65, 139] width 89 height 10
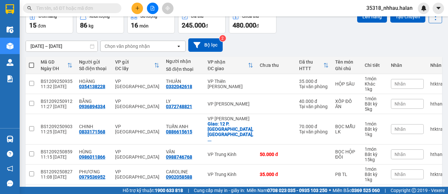
click at [325, 41] on section "Kết quả tìm kiếm ( 0 ) Bộ lọc No Data 35318_nhhau.halan Điều hành xe Kho hàng m…" at bounding box center [224, 97] width 448 height 194
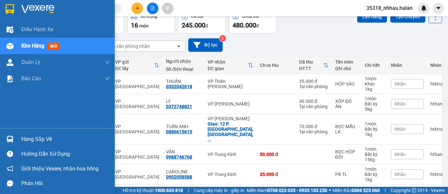
click at [31, 137] on div "Hàng sắp về" at bounding box center [65, 139] width 89 height 10
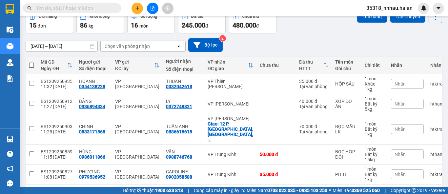
click at [320, 28] on section "Kết quả tìm kiếm ( 0 ) Bộ lọc No Data 35318_nhhau.halan Điều hành xe Kho hàng m…" at bounding box center [224, 97] width 448 height 194
click at [150, 45] on div "Chọn văn phòng nhận" at bounding box center [138, 46] width 75 height 10
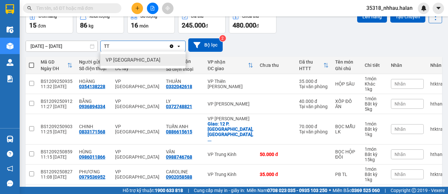
type input "TT"
click at [147, 60] on div "VP [GEOGRAPHIC_DATA]" at bounding box center [142, 60] width 85 height 12
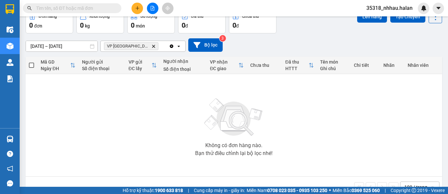
click at [173, 46] on icon "Clear all" at bounding box center [172, 46] width 4 height 4
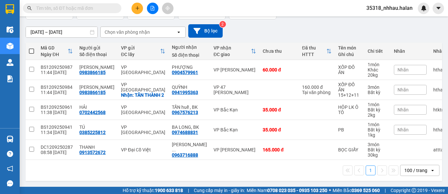
scroll to position [53, 0]
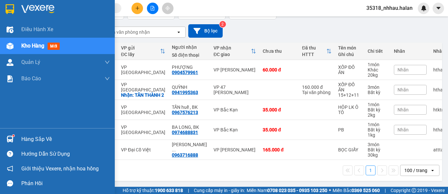
click at [19, 139] on div "Hàng sắp về" at bounding box center [57, 139] width 115 height 15
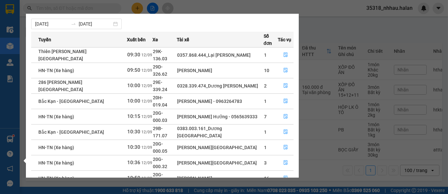
click at [371, 28] on section "Kết quả tìm kiếm ( 0 ) Bộ lọc No Data 35318_nhhau.halan Điều hành xe Kho hàng m…" at bounding box center [224, 97] width 448 height 194
